Goal: Information Seeking & Learning: Stay updated

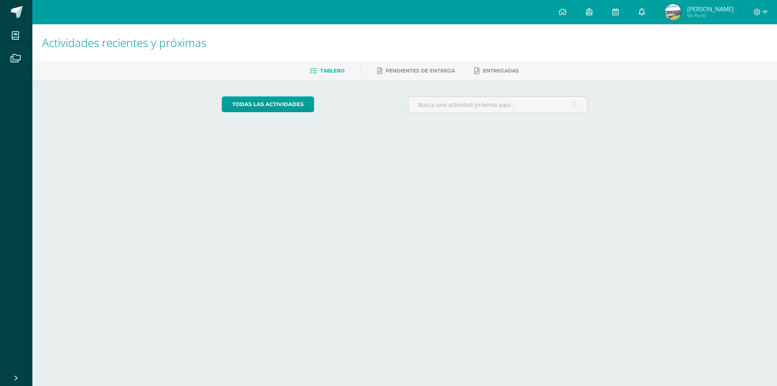
click at [645, 13] on icon at bounding box center [642, 11] width 6 height 7
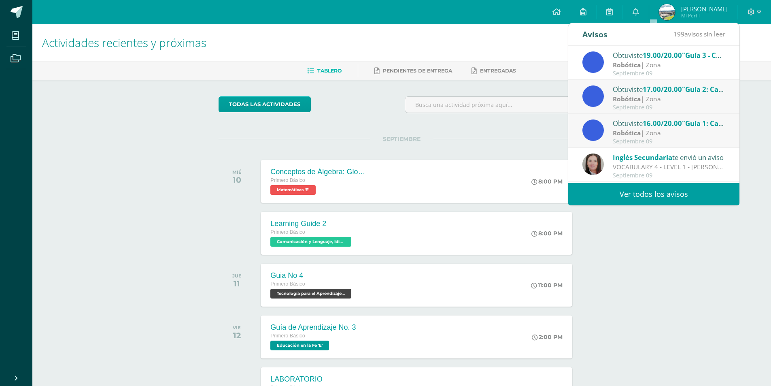
scroll to position [135, 0]
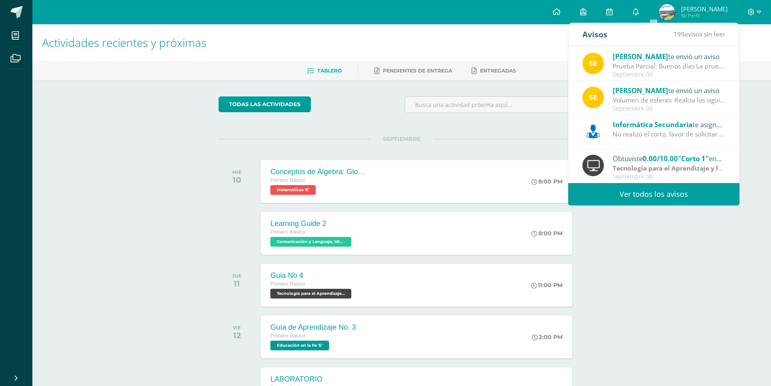
click at [656, 133] on div "No realizo el corto, favor de solicitar reposición con el departamento de aseso…" at bounding box center [669, 134] width 113 height 9
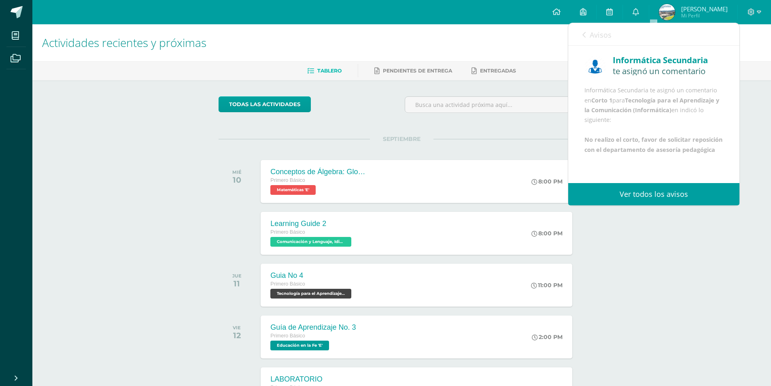
scroll to position [39, 0]
click at [587, 35] on span "Avisos" at bounding box center [595, 35] width 22 height 10
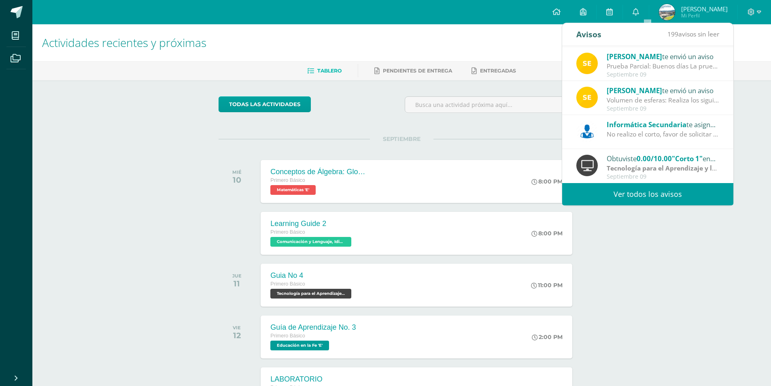
click at [646, 87] on div "[PERSON_NAME] te envió un aviso" at bounding box center [663, 90] width 113 height 11
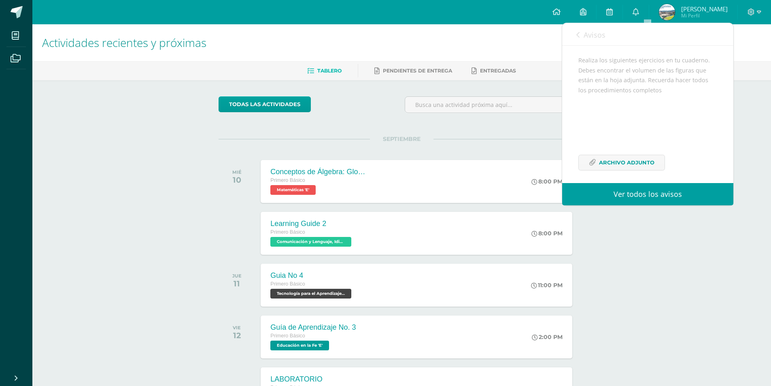
scroll to position [89, 0]
click at [615, 156] on span "Archivo Adjunto" at bounding box center [626, 156] width 55 height 15
click at [591, 38] on span "Avisos" at bounding box center [595, 35] width 22 height 10
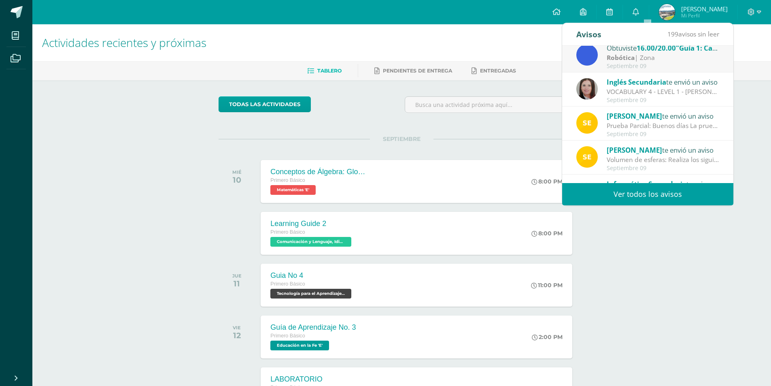
scroll to position [0, 0]
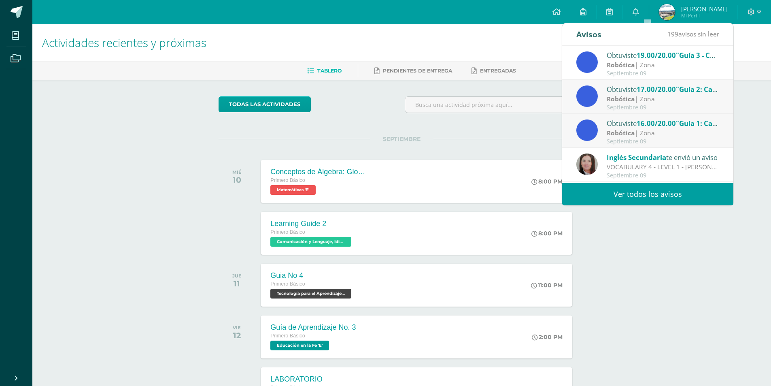
click at [633, 162] on span "Inglés Secundaria" at bounding box center [637, 157] width 60 height 9
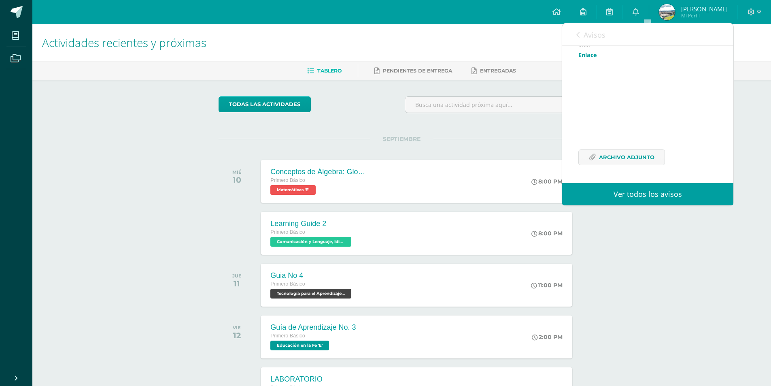
scroll to position [254, 0]
click at [633, 161] on span "Archivo Adjunto" at bounding box center [626, 157] width 55 height 15
click at [589, 130] on link "Enlace" at bounding box center [588, 126] width 19 height 8
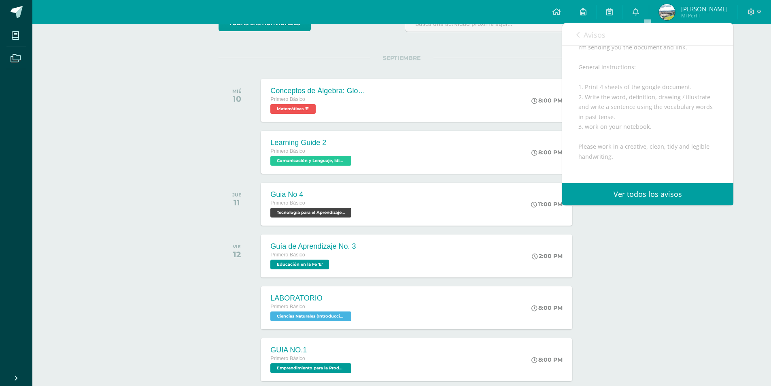
scroll to position [121, 0]
click at [592, 35] on span "Avisos" at bounding box center [595, 35] width 22 height 10
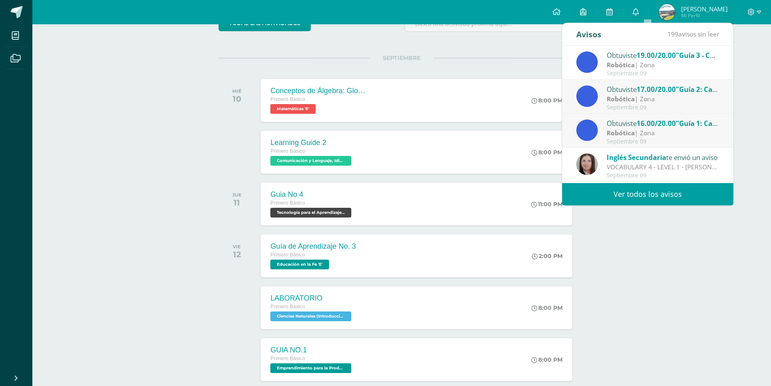
click at [653, 201] on link "Ver todos los avisos" at bounding box center [647, 194] width 171 height 22
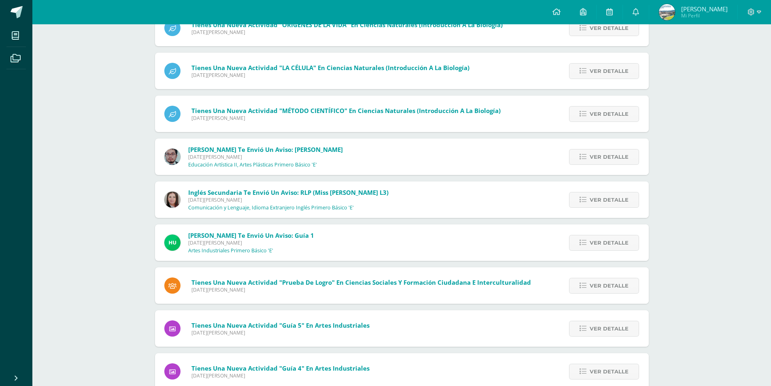
scroll to position [1415, 0]
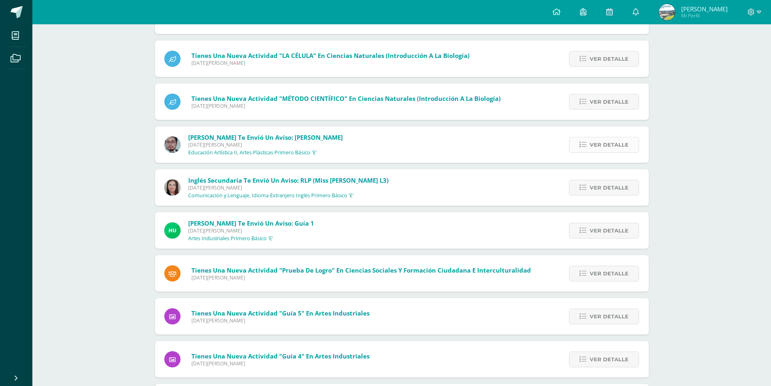
click at [607, 147] on span "Ver detalle" at bounding box center [609, 144] width 39 height 15
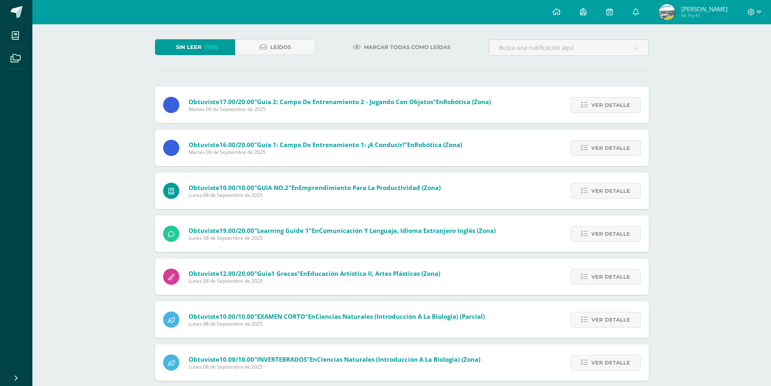
scroll to position [0, 0]
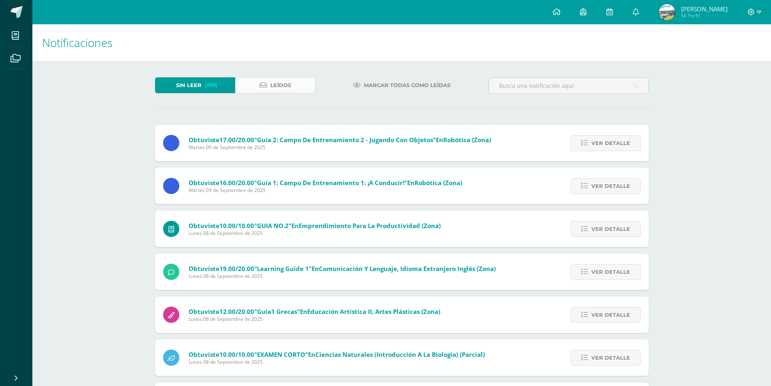
click at [263, 87] on icon at bounding box center [264, 85] width 8 height 7
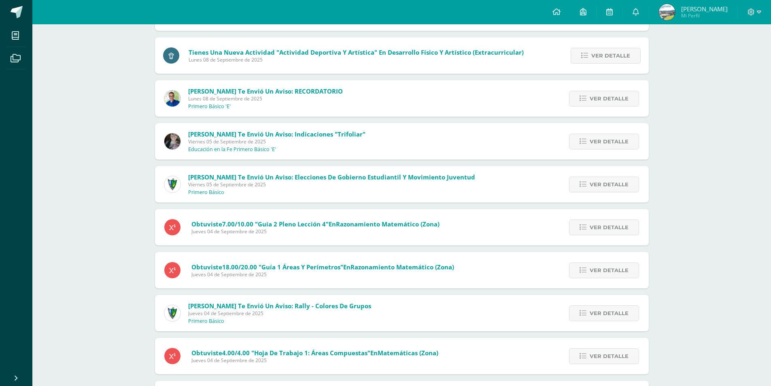
scroll to position [488, 0]
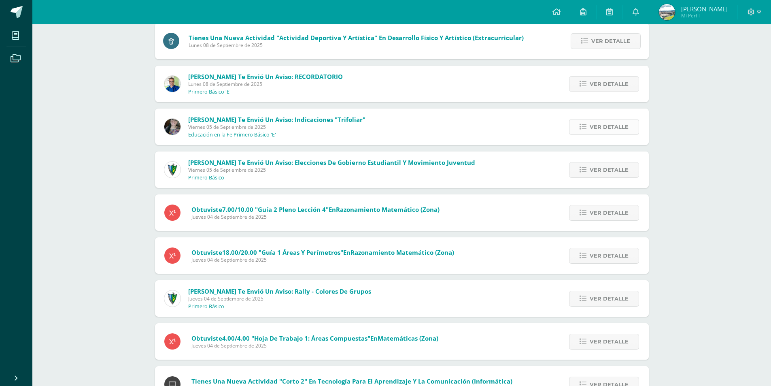
click at [584, 123] on link "Ver detalle" at bounding box center [604, 127] width 70 height 16
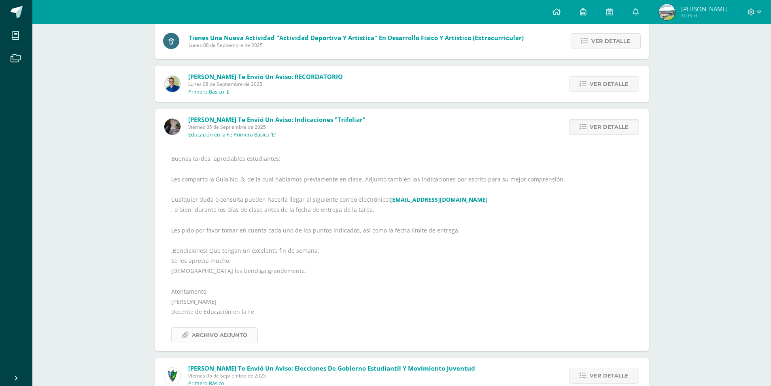
click at [205, 336] on span "Archivo Adjunto" at bounding box center [219, 335] width 55 height 15
